Goal: Transaction & Acquisition: Purchase product/service

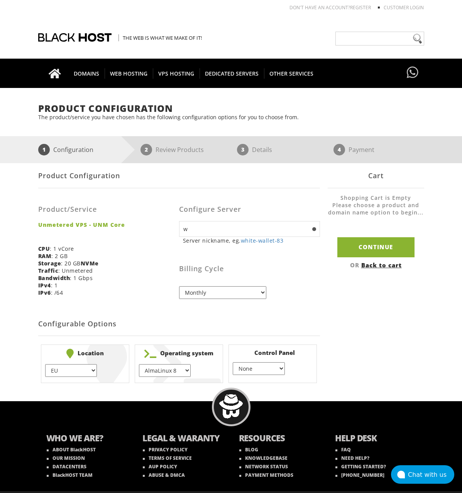
click at [299, 284] on div "Billing Cycle Monthly Quarterly (Save: ~5%) Semi-Annually (Save: ~10%) Annually…" at bounding box center [249, 274] width 141 height 49
click at [239, 228] on input "w" at bounding box center [249, 229] width 141 height 16
click at [239, 228] on input "we" at bounding box center [249, 229] width 141 height 16
type input "wzw"
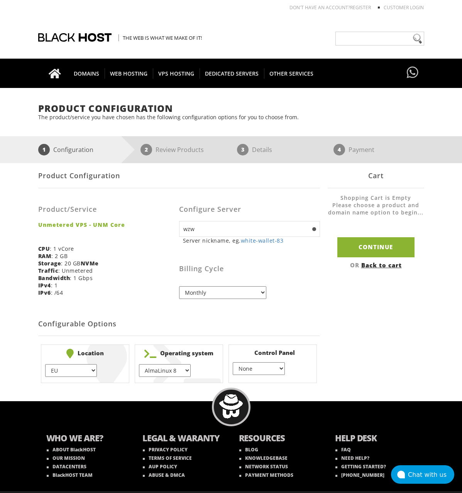
click at [318, 285] on div "Billing Cycle Monthly Quarterly (Save: ~5%) Semi-Annually (Save: ~10%) Annually…" at bounding box center [249, 274] width 141 height 49
click at [173, 367] on select "AlmaLinux 8 } AlmaLinux 9 } AlmaLinux 10 } Rocky Linux 8 } Rocky Linux 9 } Cent…" at bounding box center [165, 370] width 52 height 13
select select "1208"
click at [139, 364] on select "AlmaLinux 8 } AlmaLinux 9 } AlmaLinux 10 } Rocky Linux 8 } Rocky Linux 9 } Cent…" at bounding box center [165, 370] width 52 height 13
click at [267, 368] on select "None } Virtualmin } Cpanel } DirectAdmin }" at bounding box center [259, 368] width 52 height 13
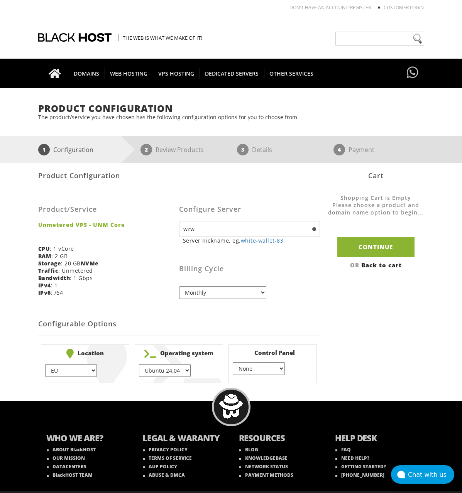
drag, startPoint x: 267, startPoint y: 368, endPoint x: 249, endPoint y: 368, distance: 18.5
click at [267, 368] on select "None } Virtualmin } Cpanel } DirectAdmin }" at bounding box center [259, 368] width 52 height 13
click at [80, 370] on select "EU } [GEOGRAPHIC_DATA] } [GEOGRAPHIC_DATA] } [GEOGRAPHIC_DATA] } [GEOGRAPHIC_DA…" at bounding box center [71, 370] width 52 height 13
select select "1178"
click at [45, 364] on select "EU } [GEOGRAPHIC_DATA] } [GEOGRAPHIC_DATA] } [GEOGRAPHIC_DATA] } [GEOGRAPHIC_DA…" at bounding box center [71, 370] width 52 height 13
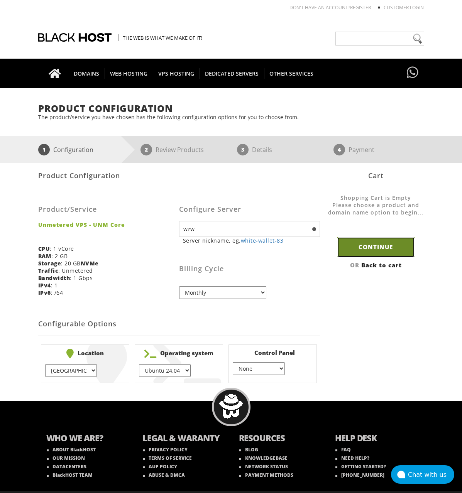
click at [366, 249] on input "Continue" at bounding box center [375, 247] width 77 height 20
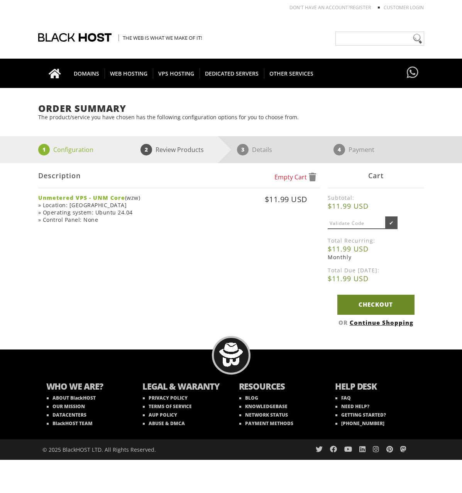
drag, startPoint x: 0, startPoint y: 0, endPoint x: 381, endPoint y: 306, distance: 488.5
click at [381, 306] on link "Checkout" at bounding box center [375, 305] width 77 height 20
